Goal: Information Seeking & Learning: Learn about a topic

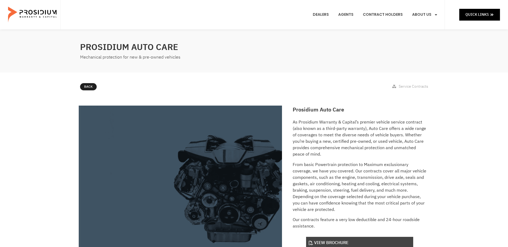
click at [335, 243] on link "View Brochure" at bounding box center [359, 243] width 107 height 12
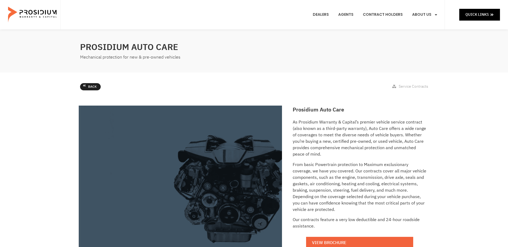
click at [88, 87] on span "Back" at bounding box center [92, 87] width 9 height 6
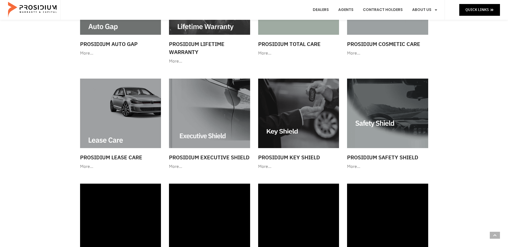
scroll to position [348, 0]
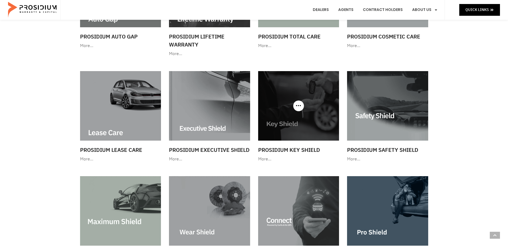
click at [299, 114] on img at bounding box center [298, 105] width 81 height 69
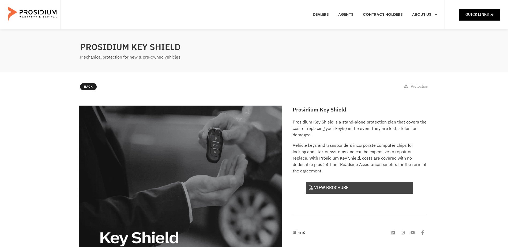
click at [355, 182] on link "View Brochure" at bounding box center [359, 188] width 107 height 12
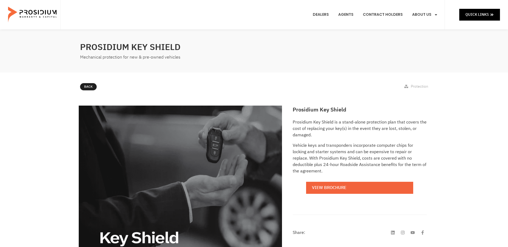
drag, startPoint x: 87, startPoint y: 88, endPoint x: 108, endPoint y: 91, distance: 21.3
click at [87, 88] on link "Back" at bounding box center [88, 86] width 17 height 7
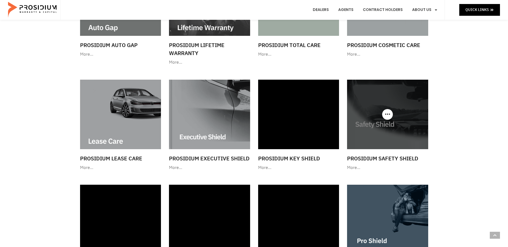
scroll to position [348, 0]
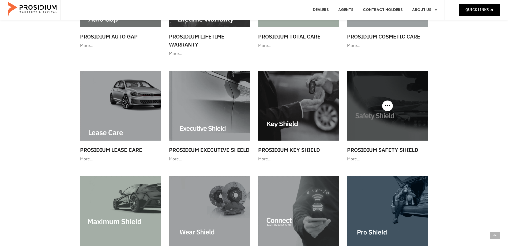
click at [393, 130] on img at bounding box center [387, 105] width 81 height 69
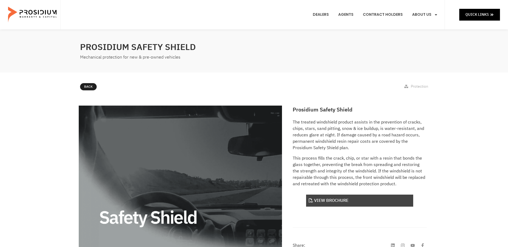
click at [344, 200] on link "View Brochure" at bounding box center [359, 201] width 107 height 12
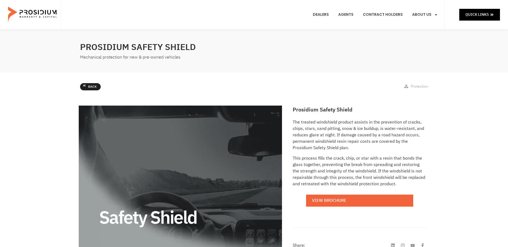
click at [90, 87] on span "Back" at bounding box center [92, 87] width 9 height 6
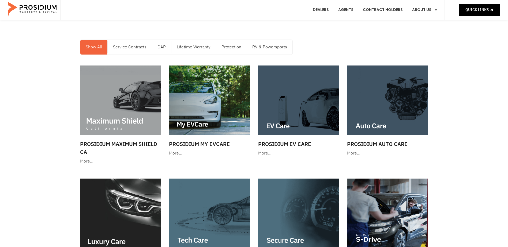
scroll to position [27, 0]
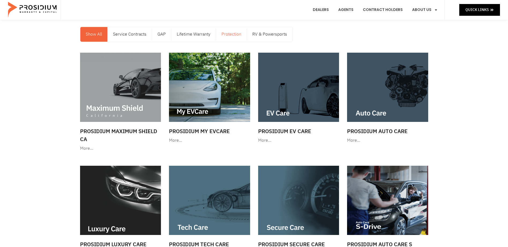
click at [233, 34] on link "Protection" at bounding box center [231, 34] width 31 height 15
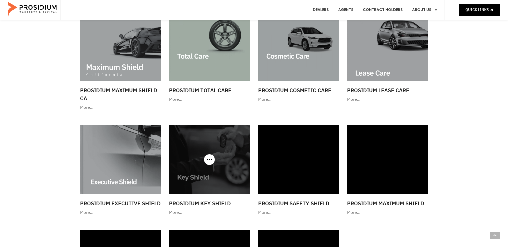
scroll to position [54, 0]
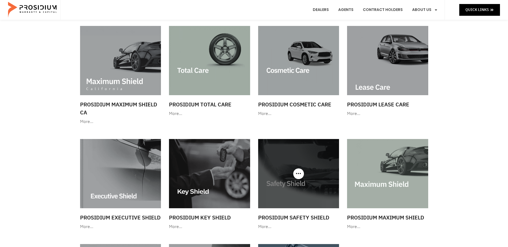
click at [301, 171] on div at bounding box center [298, 173] width 81 height 69
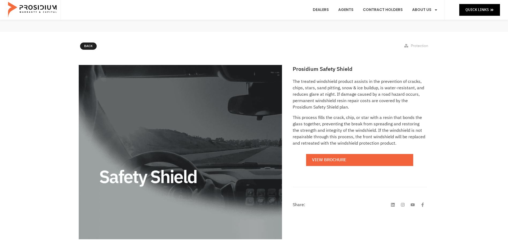
scroll to position [54, 0]
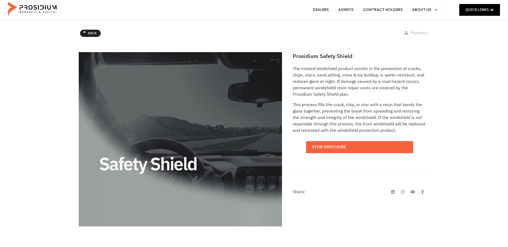
click at [90, 35] on span "Back" at bounding box center [92, 34] width 9 height 6
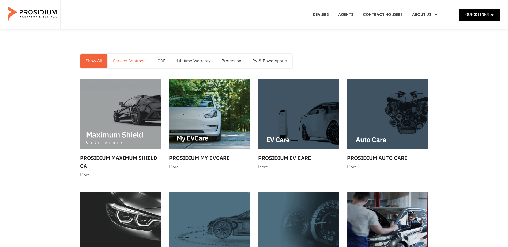
click at [128, 61] on link "Service Contracts" at bounding box center [130, 61] width 44 height 15
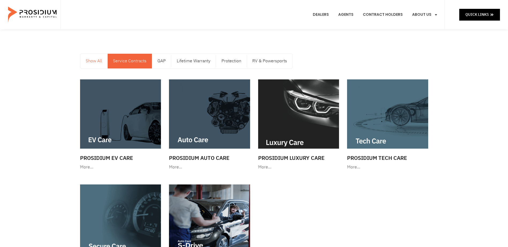
click at [92, 61] on link "Show All" at bounding box center [93, 61] width 27 height 15
